Goal: Transaction & Acquisition: Purchase product/service

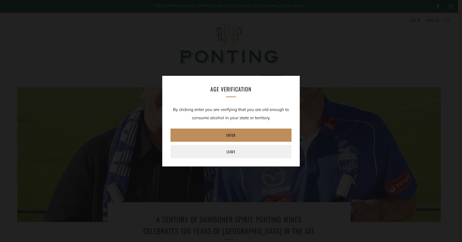
click at [235, 132] on link "Enter" at bounding box center [230, 135] width 121 height 13
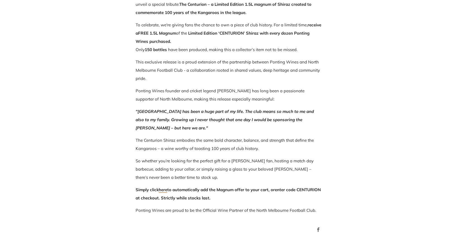
scroll to position [357, 0]
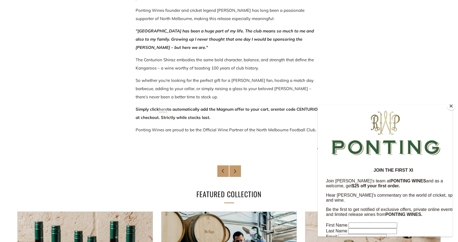
click at [166, 110] on link "here" at bounding box center [163, 110] width 9 height 6
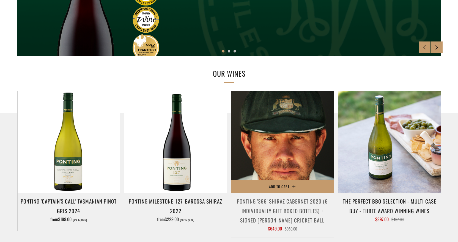
scroll to position [247, 0]
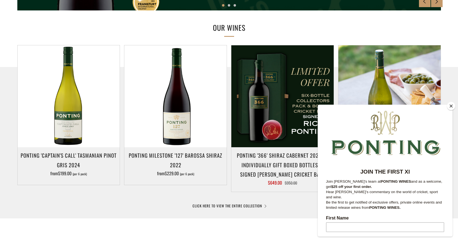
click at [449, 106] on button "Close" at bounding box center [451, 106] width 8 height 8
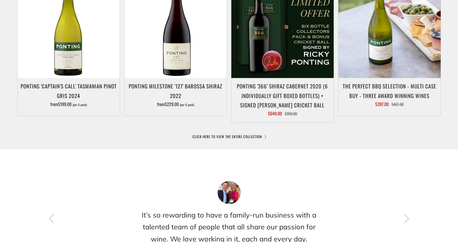
scroll to position [330, 0]
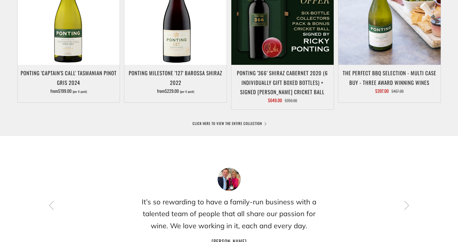
click at [231, 126] on div at bounding box center [229, 83] width 458 height 196
click at [230, 121] on link "CLICK HERE TO VIEW THE ENTIRE COLLECTION" at bounding box center [228, 123] width 73 height 5
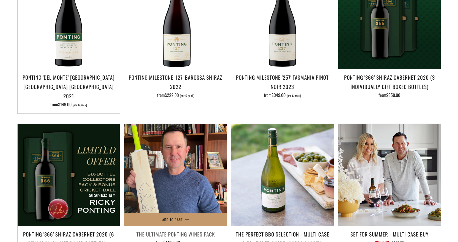
scroll to position [467, 0]
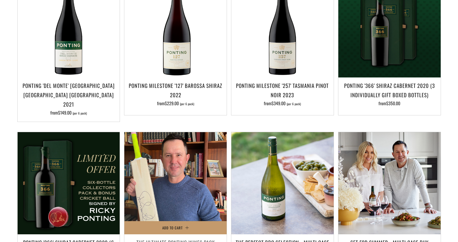
click at [203, 160] on img at bounding box center [175, 183] width 102 height 102
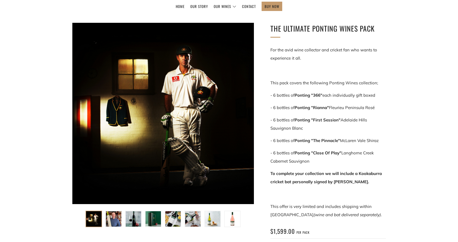
scroll to position [82, 0]
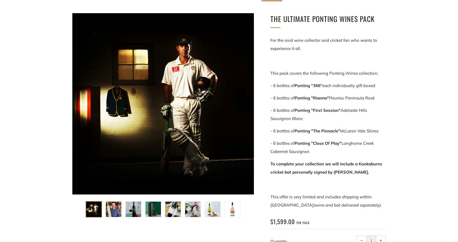
click at [120, 209] on img at bounding box center [113, 209] width 15 height 15
